Goal: Task Accomplishment & Management: Use online tool/utility

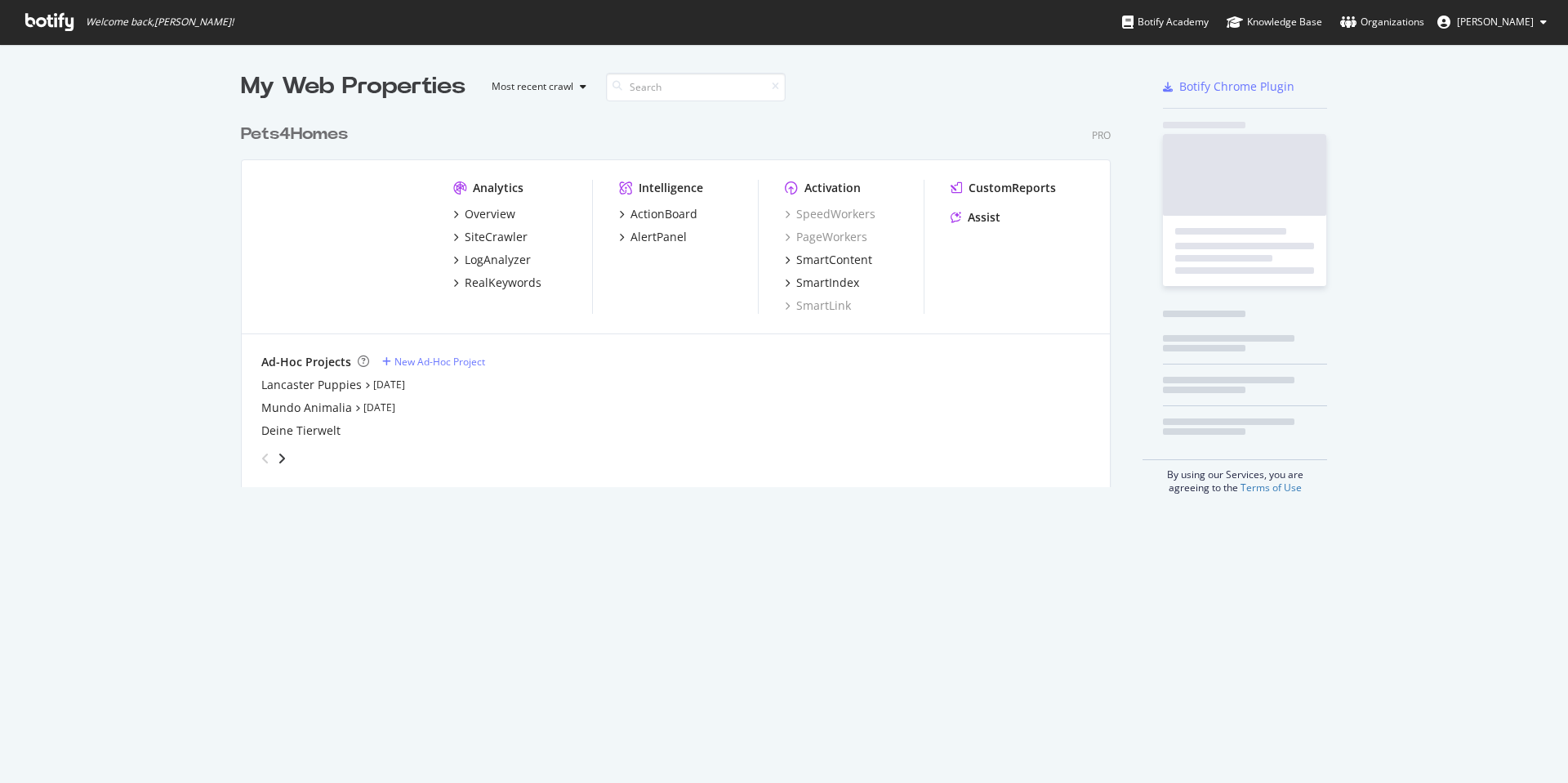
scroll to position [770, 1543]
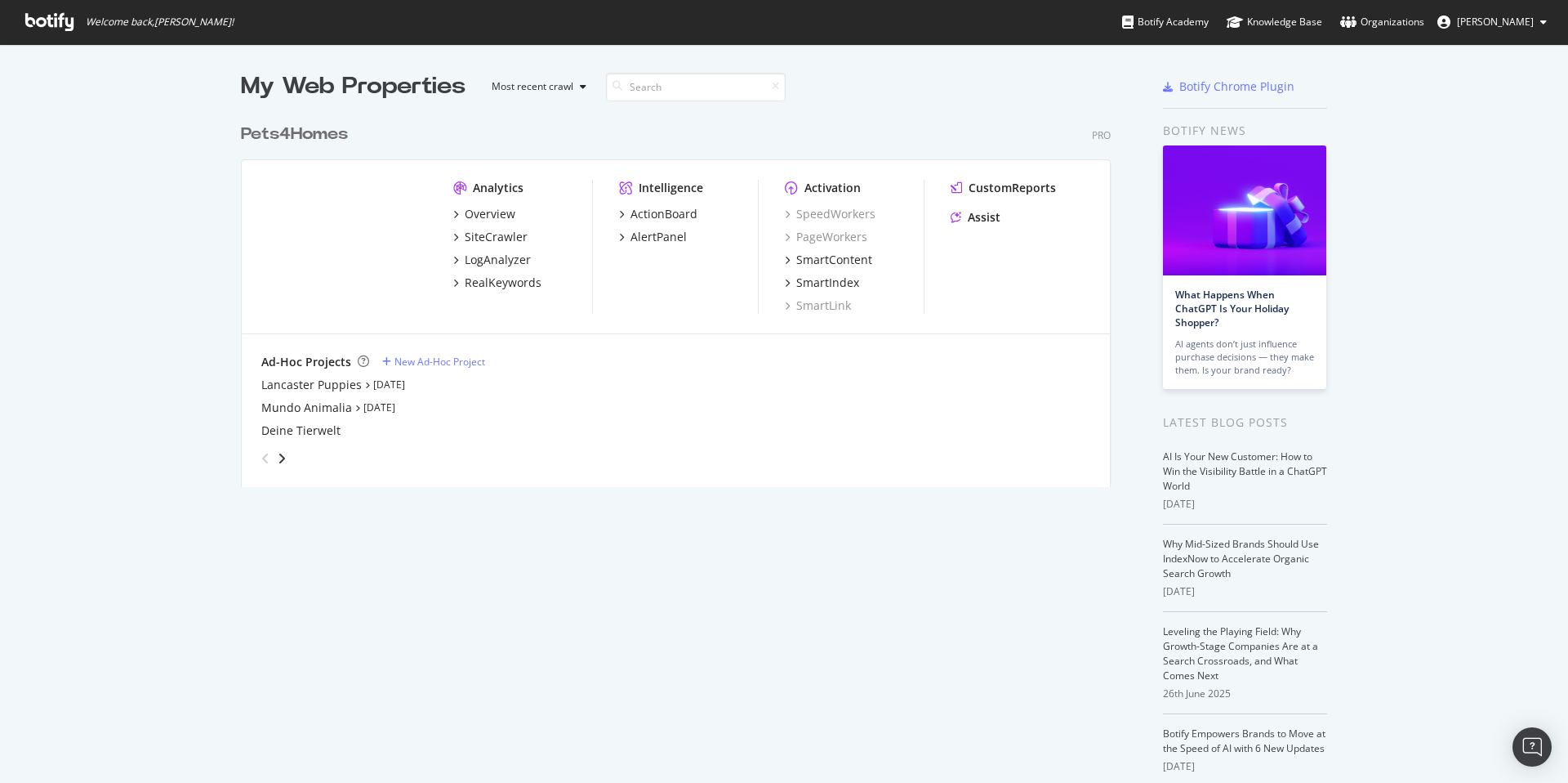
click at [280, 460] on div "angle-right" at bounding box center [281, 458] width 12 height 16
click at [279, 457] on icon "angle-right" at bounding box center [281, 459] width 8 height 14
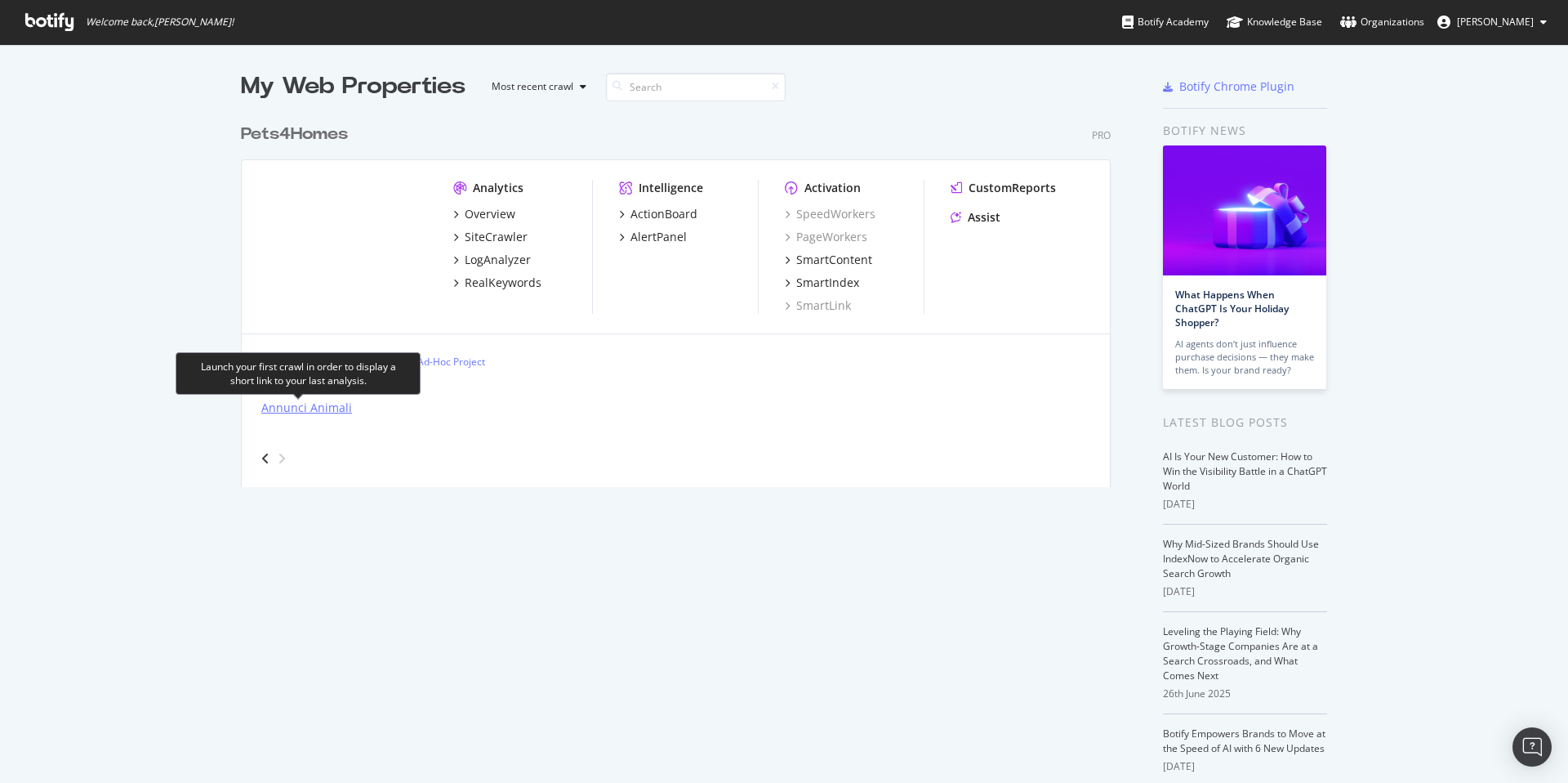
click at [307, 405] on div "Annunci Animali" at bounding box center [306, 407] width 91 height 16
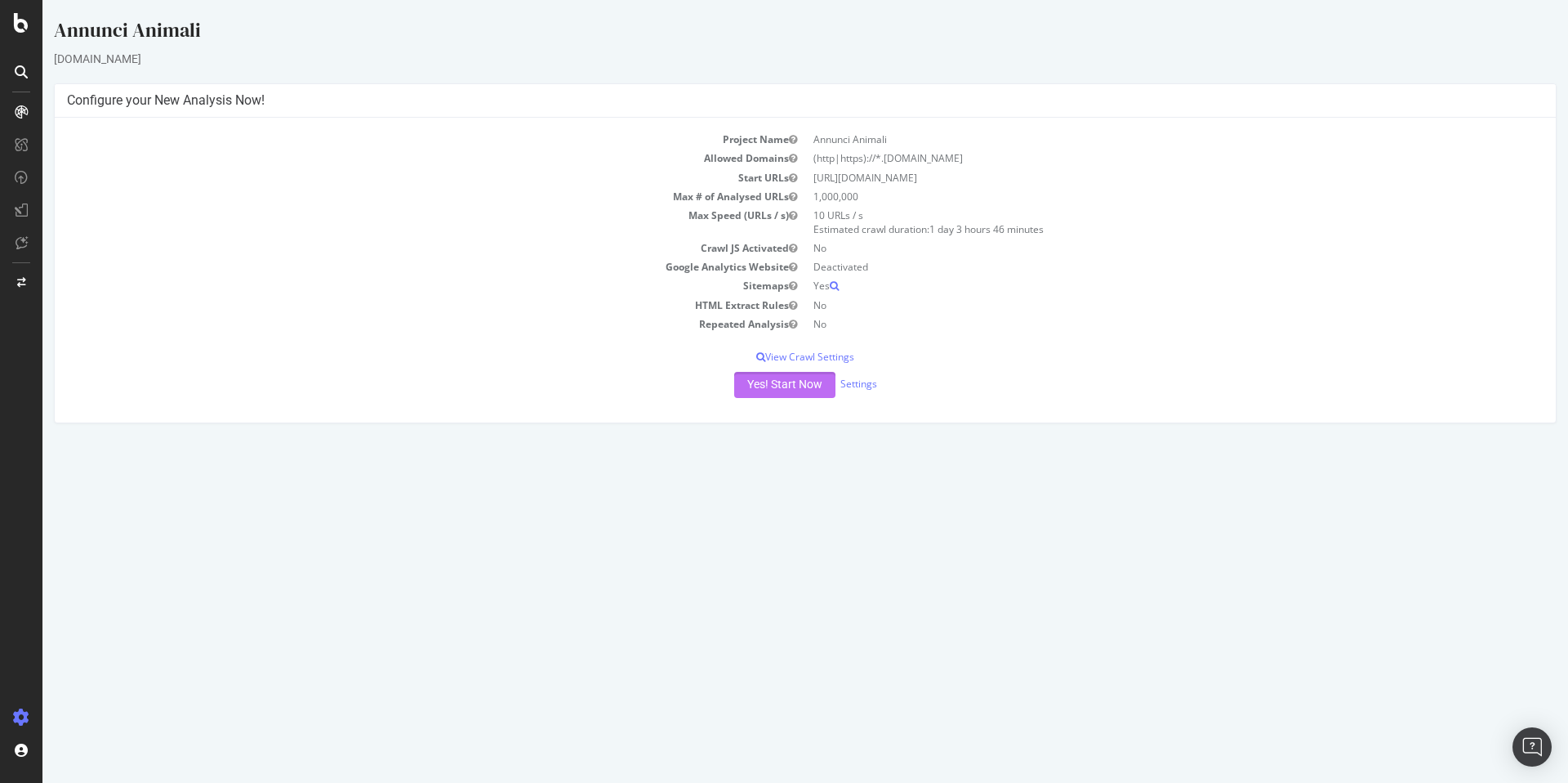
click at [797, 387] on button "Yes! Start Now" at bounding box center [784, 385] width 101 height 26
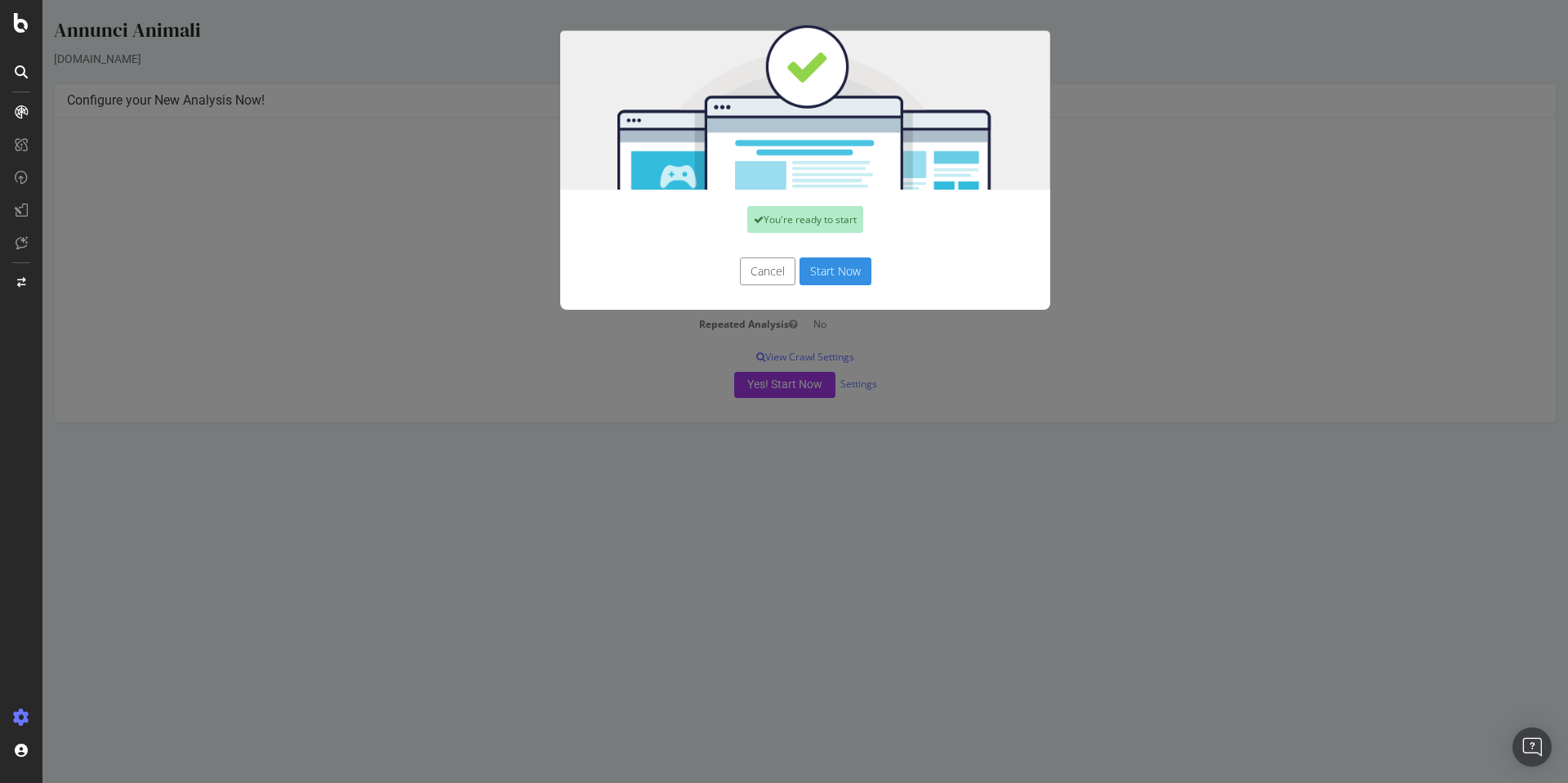
click at [821, 274] on button "Start Now" at bounding box center [835, 271] width 72 height 28
